Goal: Find specific page/section: Find specific page/section

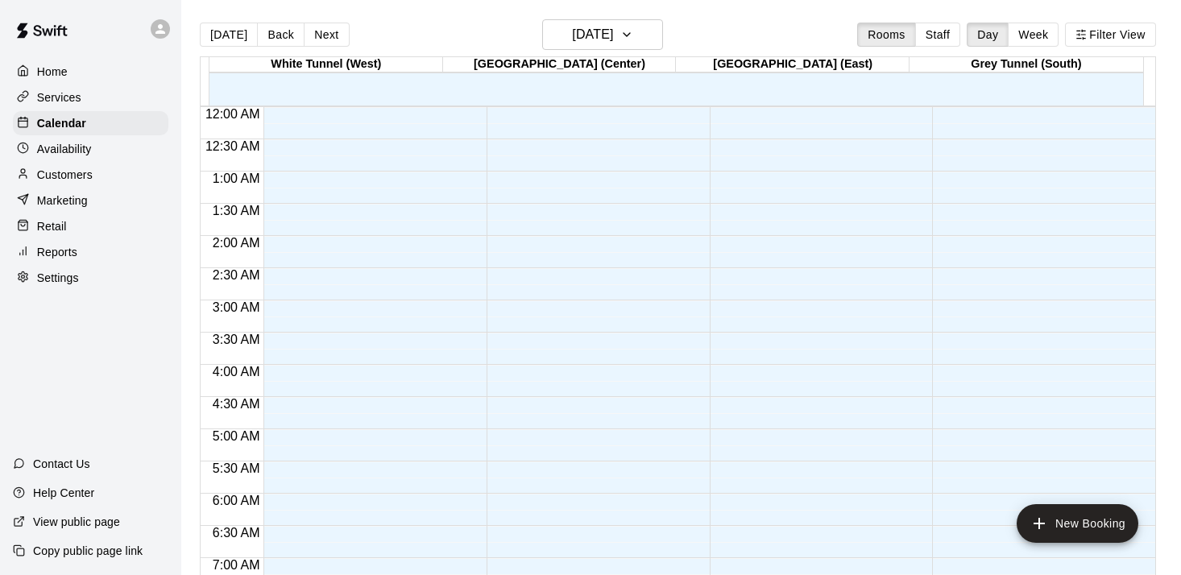
scroll to position [995, 0]
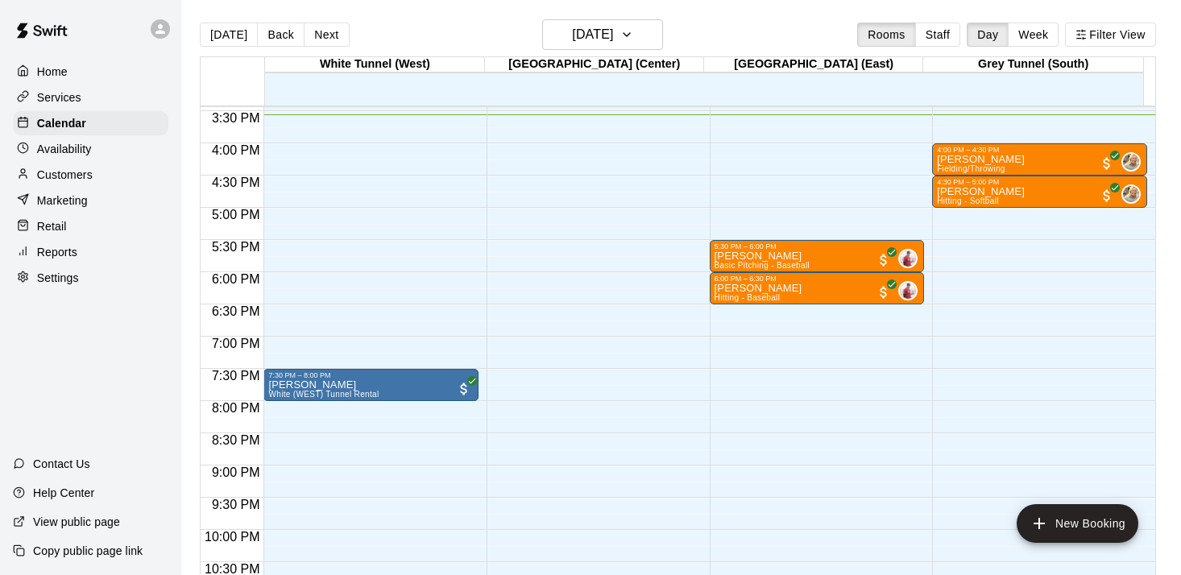
click at [73, 174] on p "Customers" at bounding box center [65, 175] width 56 height 16
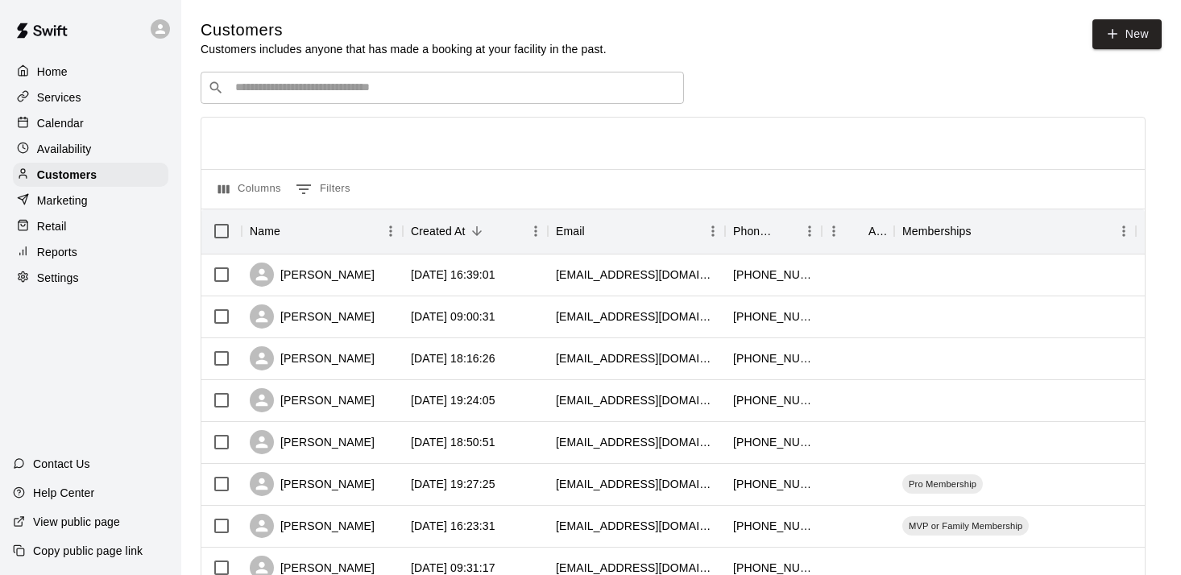
click at [418, 76] on div "​ ​" at bounding box center [443, 88] width 484 height 32
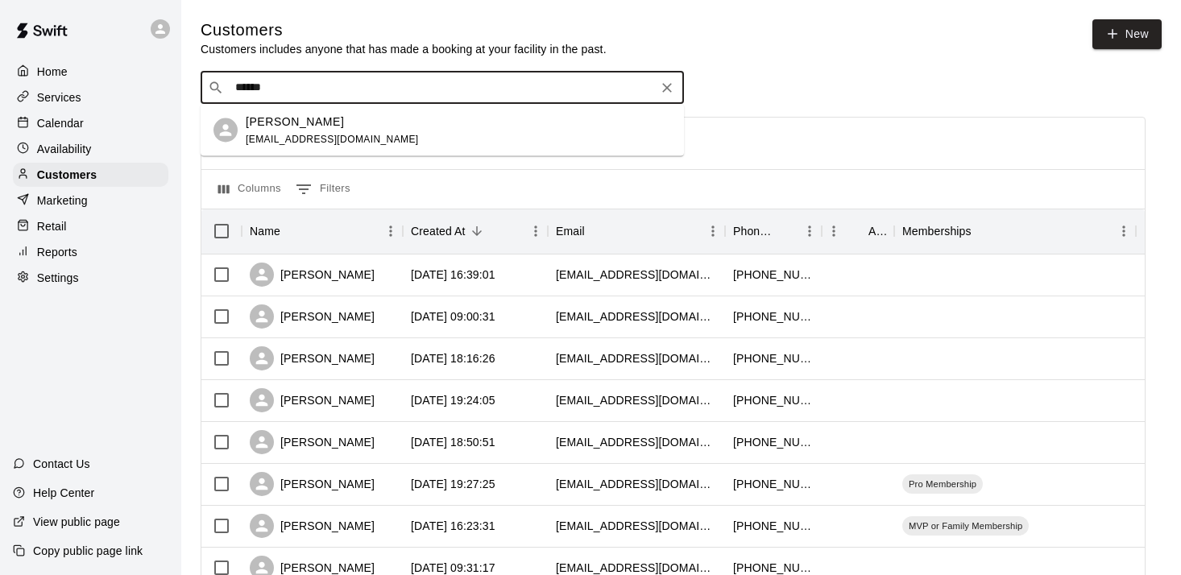
type input "*******"
click at [315, 119] on p "[PERSON_NAME]" at bounding box center [295, 121] width 98 height 17
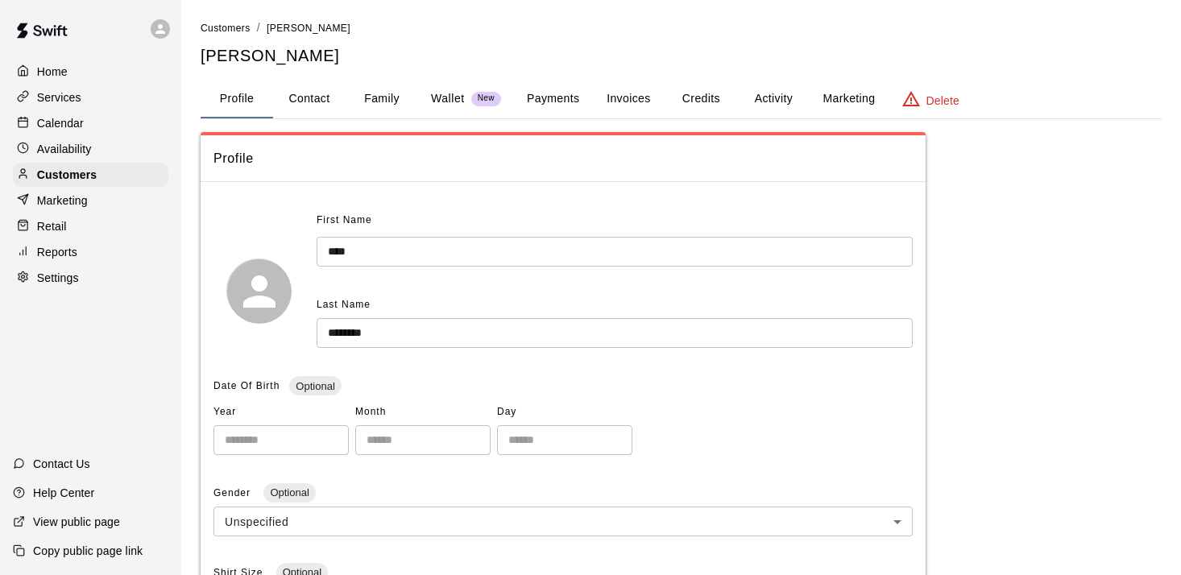
click at [640, 101] on button "Invoices" at bounding box center [628, 99] width 73 height 39
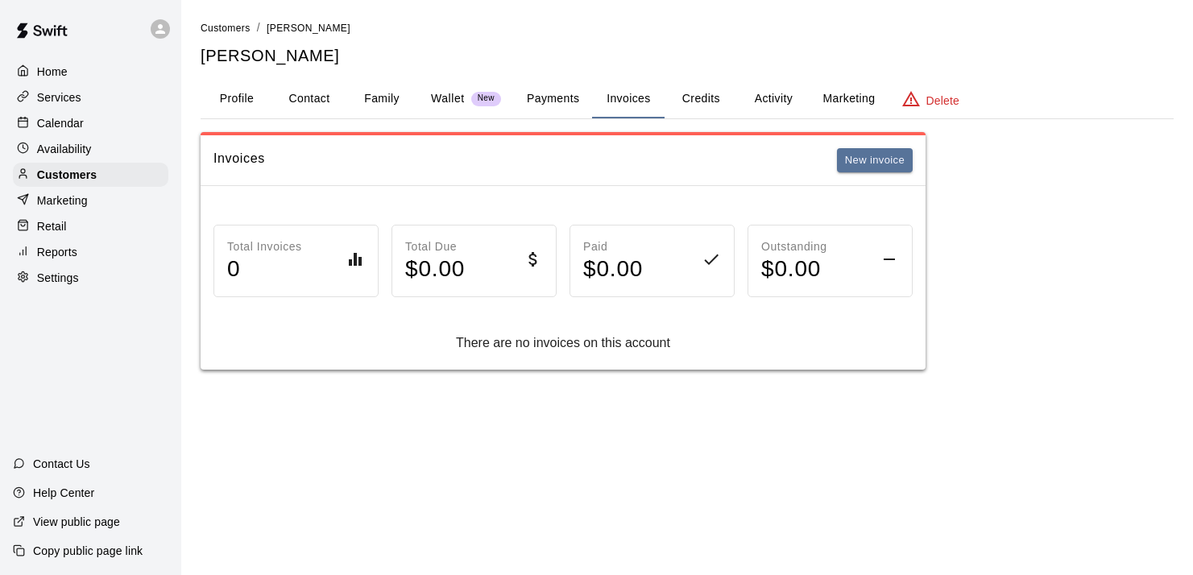
click at [712, 102] on button "Credits" at bounding box center [701, 99] width 73 height 39
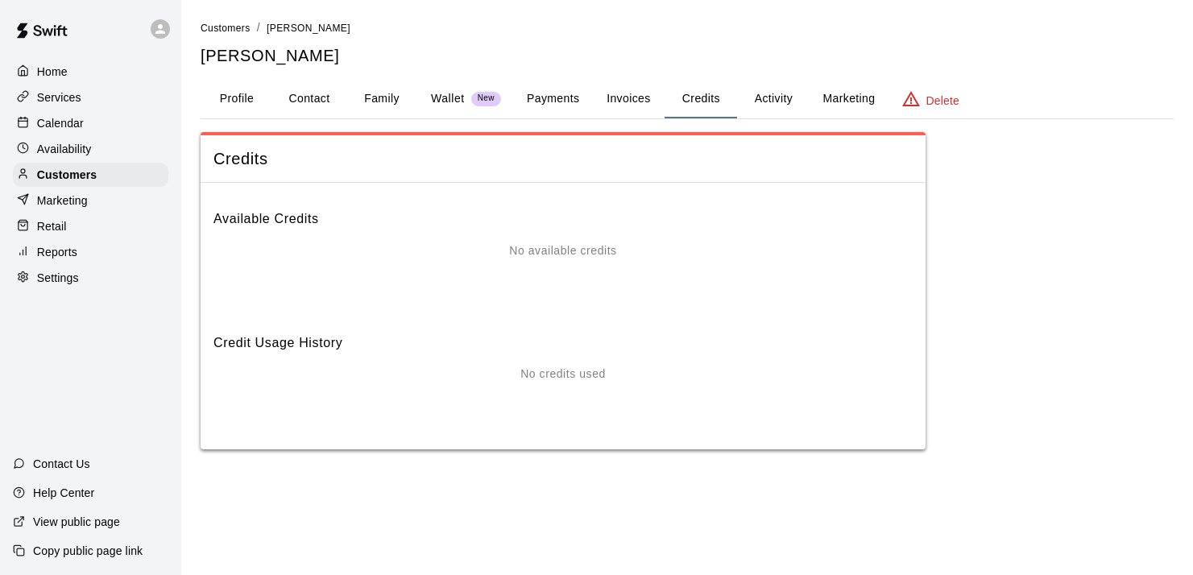
click at [766, 104] on button "Activity" at bounding box center [773, 99] width 73 height 39
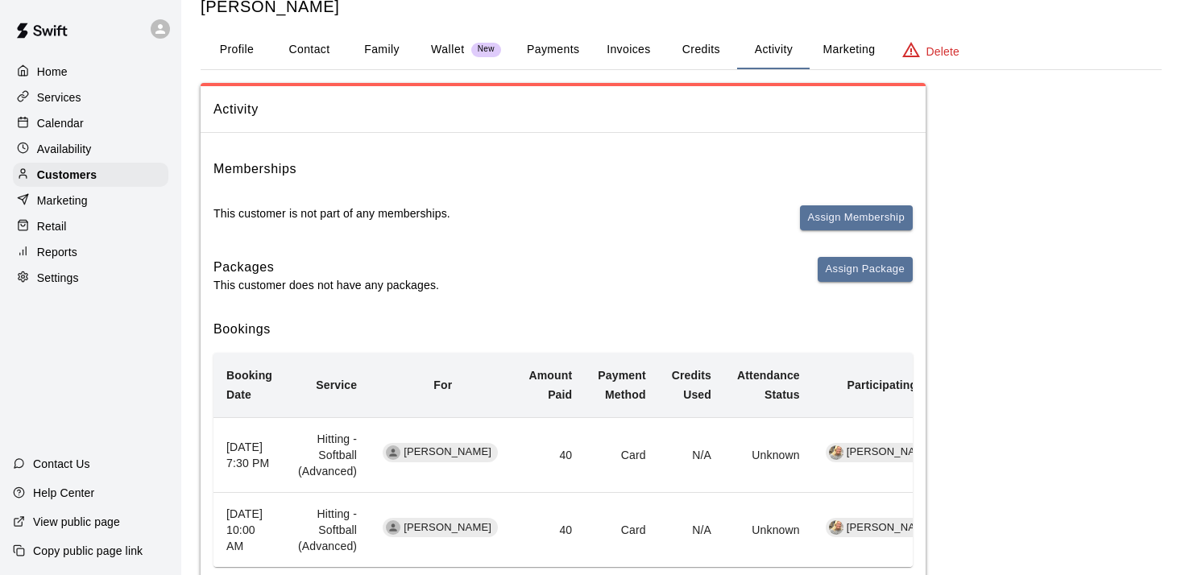
scroll to position [194, 0]
